Goal: Task Accomplishment & Management: Manage account settings

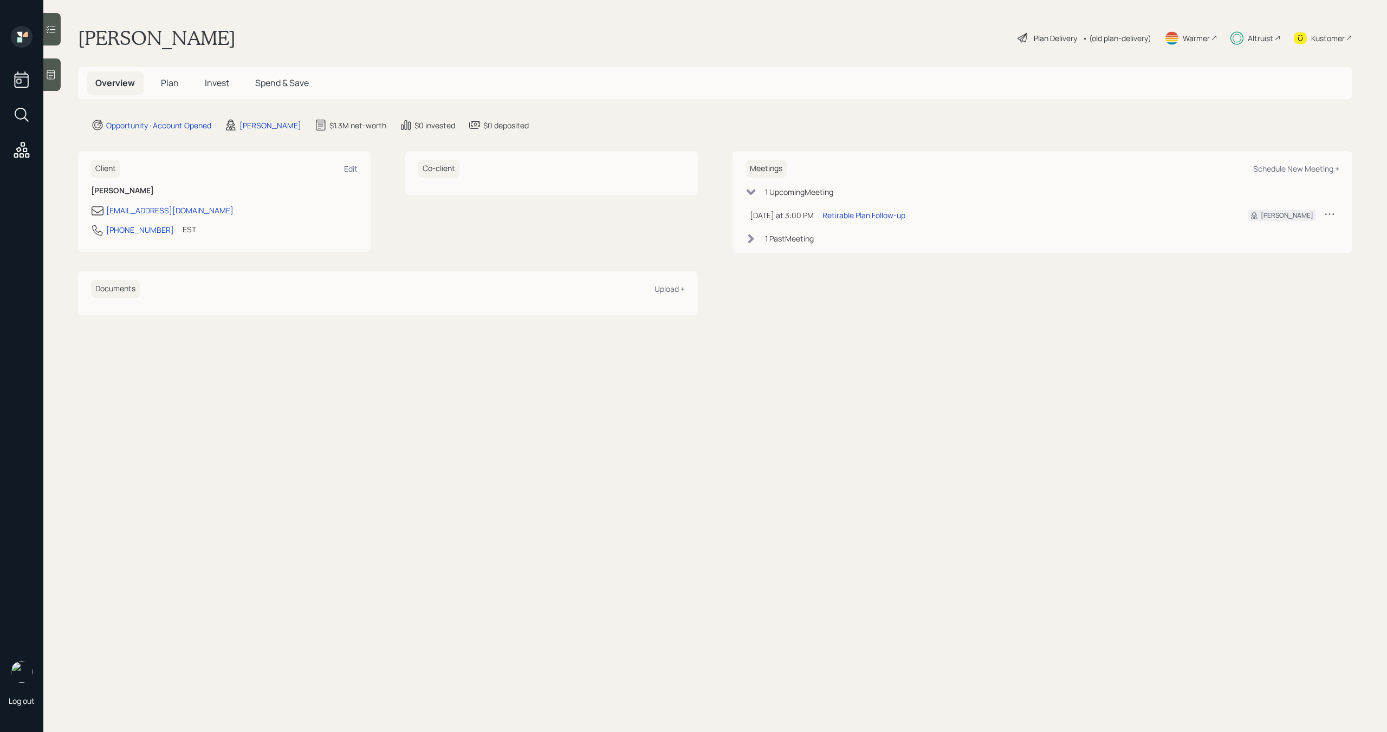
click at [1264, 34] on div "Altruist" at bounding box center [1260, 38] width 25 height 11
click at [179, 83] on h5 "Plan" at bounding box center [169, 83] width 35 height 23
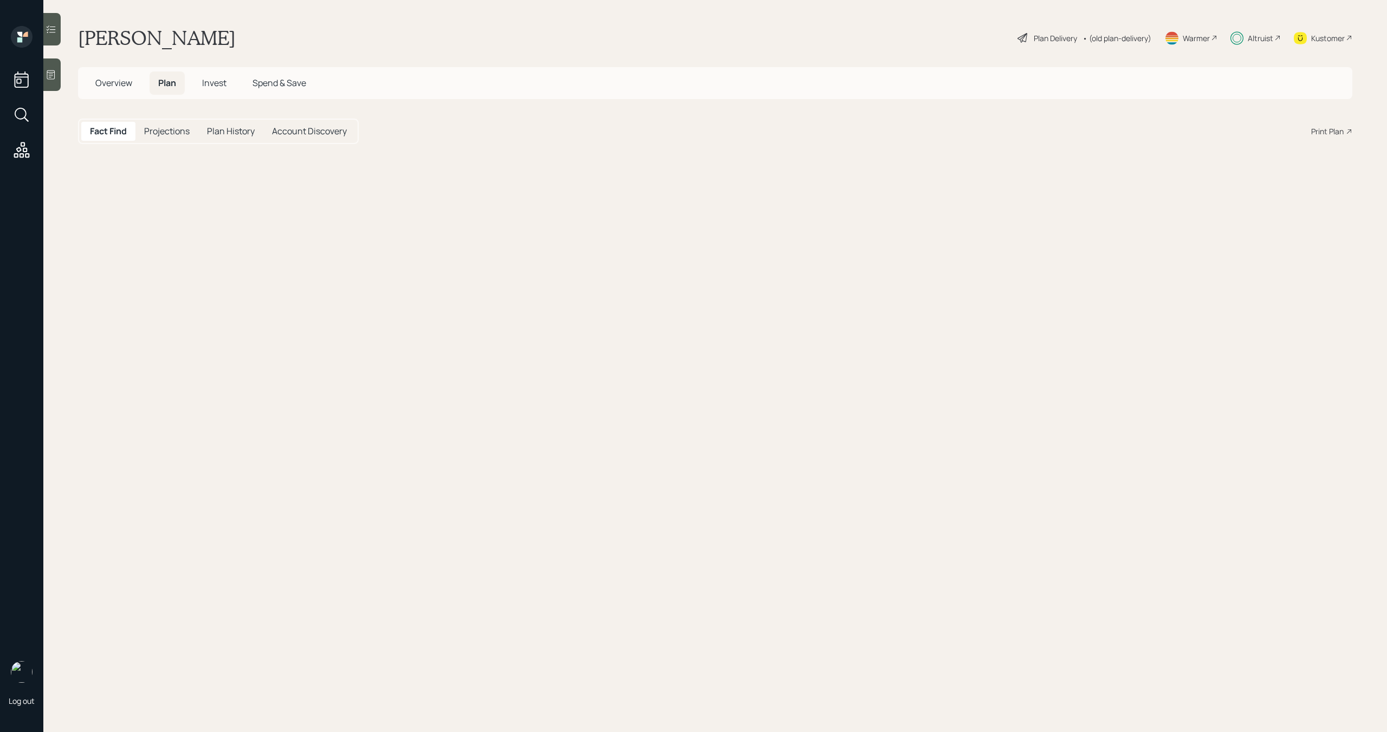
click at [215, 83] on span "Invest" at bounding box center [214, 83] width 24 height 12
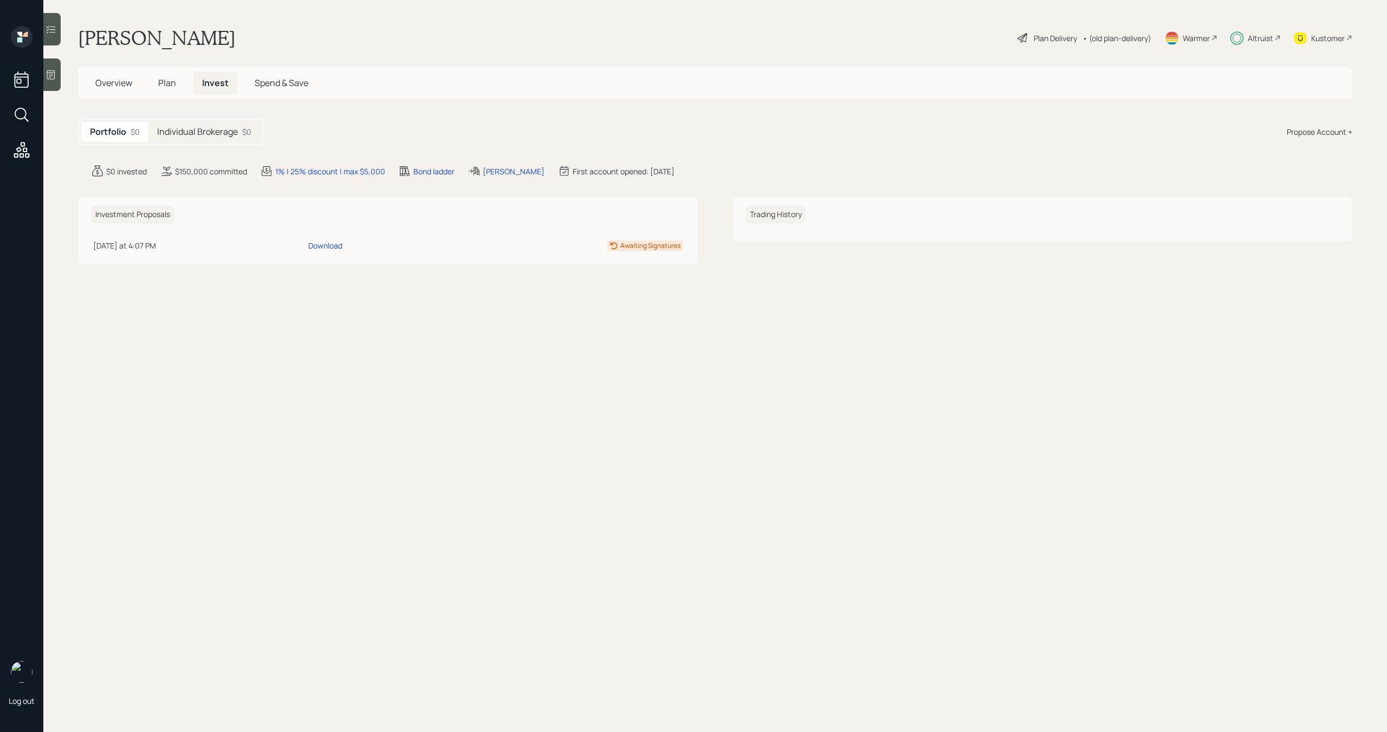
click at [241, 134] on div "Individual Brokerage $0" at bounding box center [204, 132] width 112 height 20
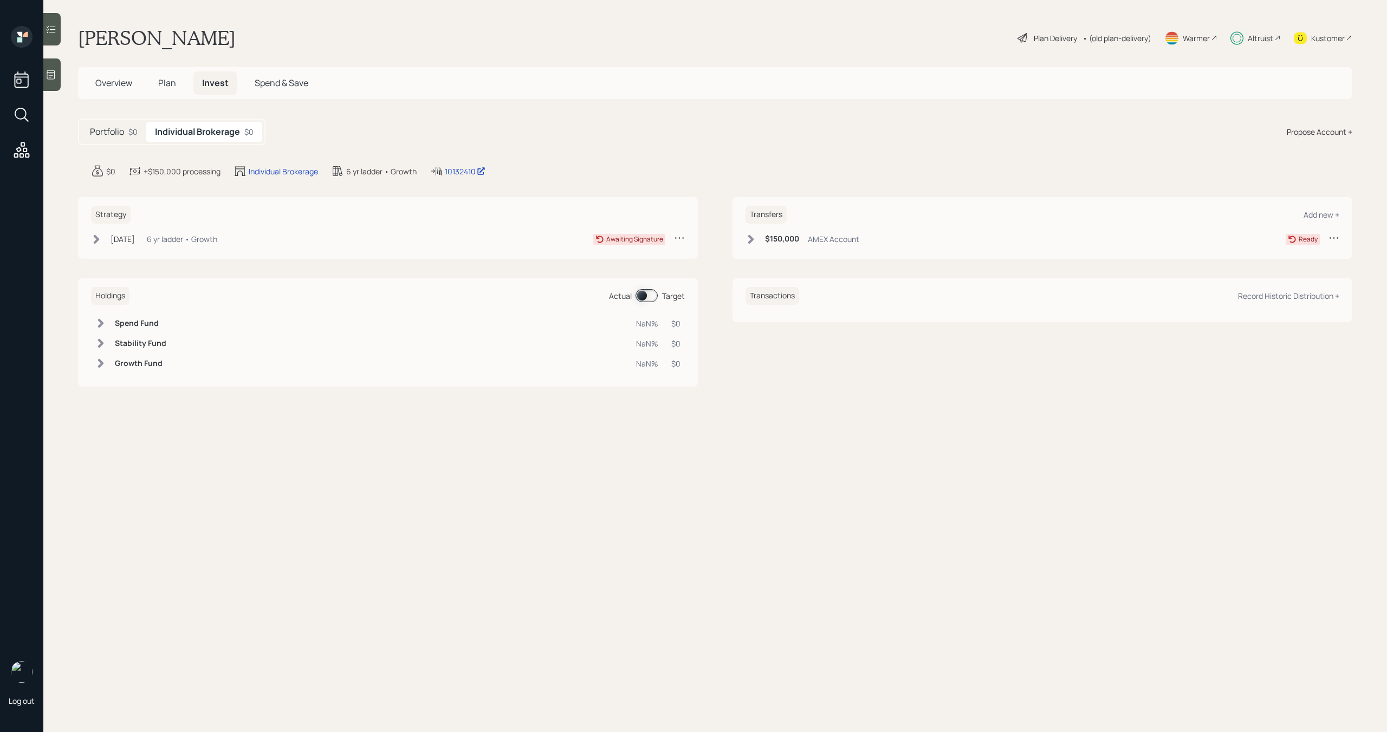
click at [754, 242] on icon at bounding box center [750, 239] width 11 height 11
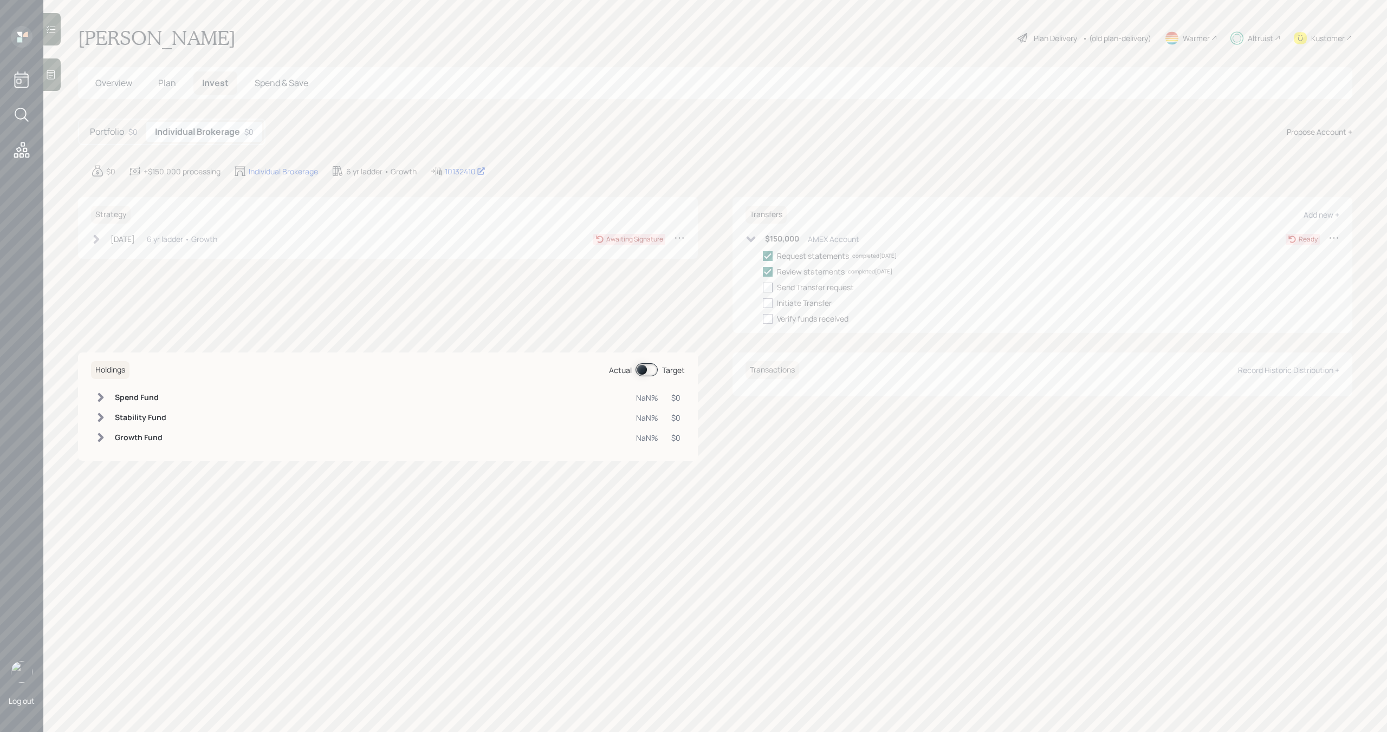
click at [764, 285] on div at bounding box center [768, 288] width 10 height 10
click at [763, 287] on input "checkbox" at bounding box center [762, 287] width 1 height 1
checkbox input "true"
click at [748, 243] on icon at bounding box center [750, 239] width 11 height 11
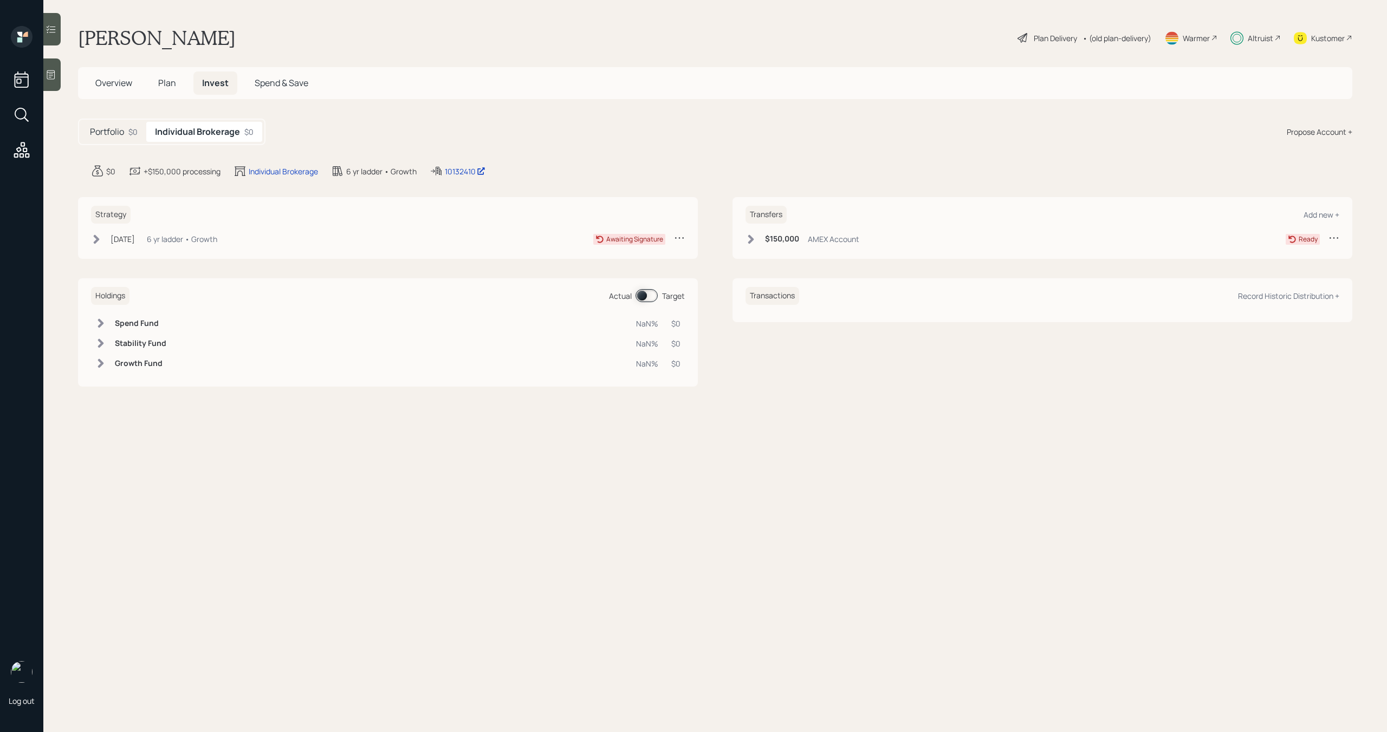
click at [96, 242] on icon at bounding box center [97, 239] width 6 height 9
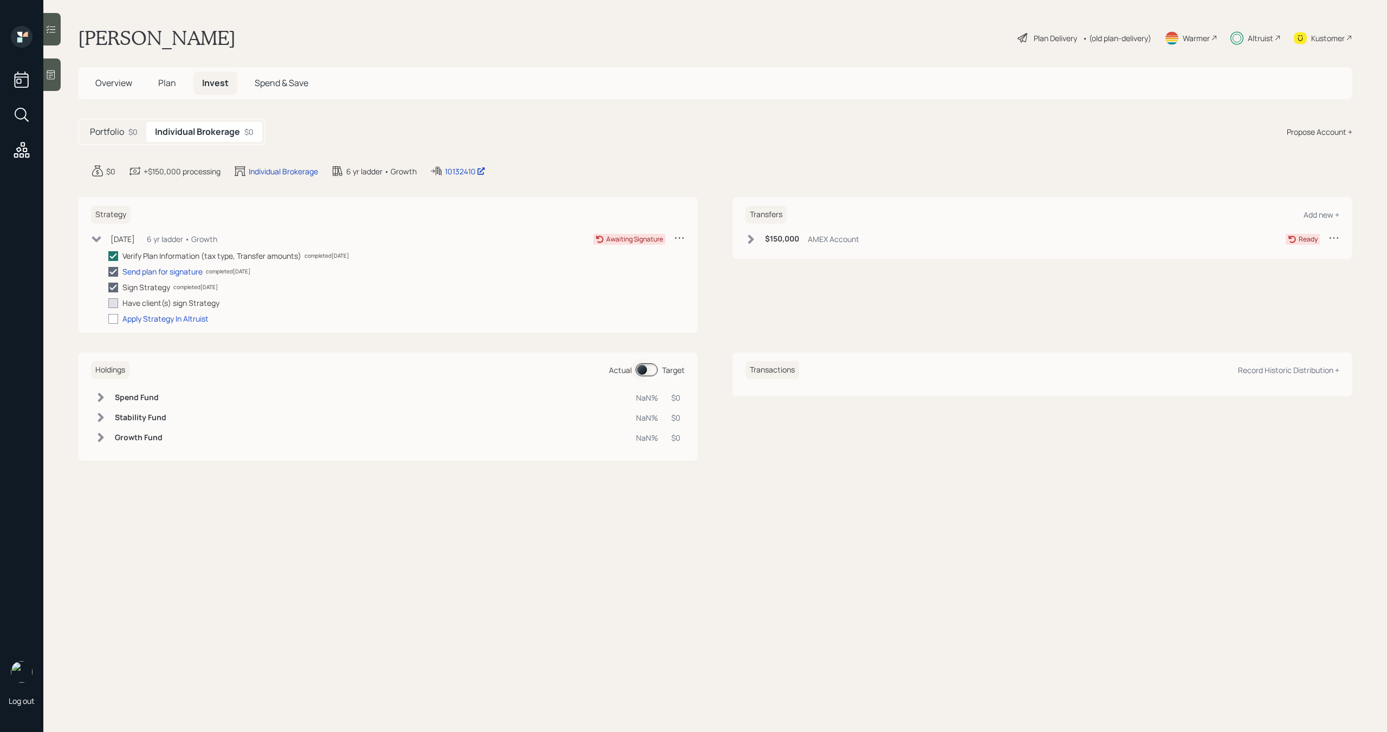
click at [96, 242] on icon at bounding box center [96, 239] width 11 height 11
